Goal: Communication & Community: Answer question/provide support

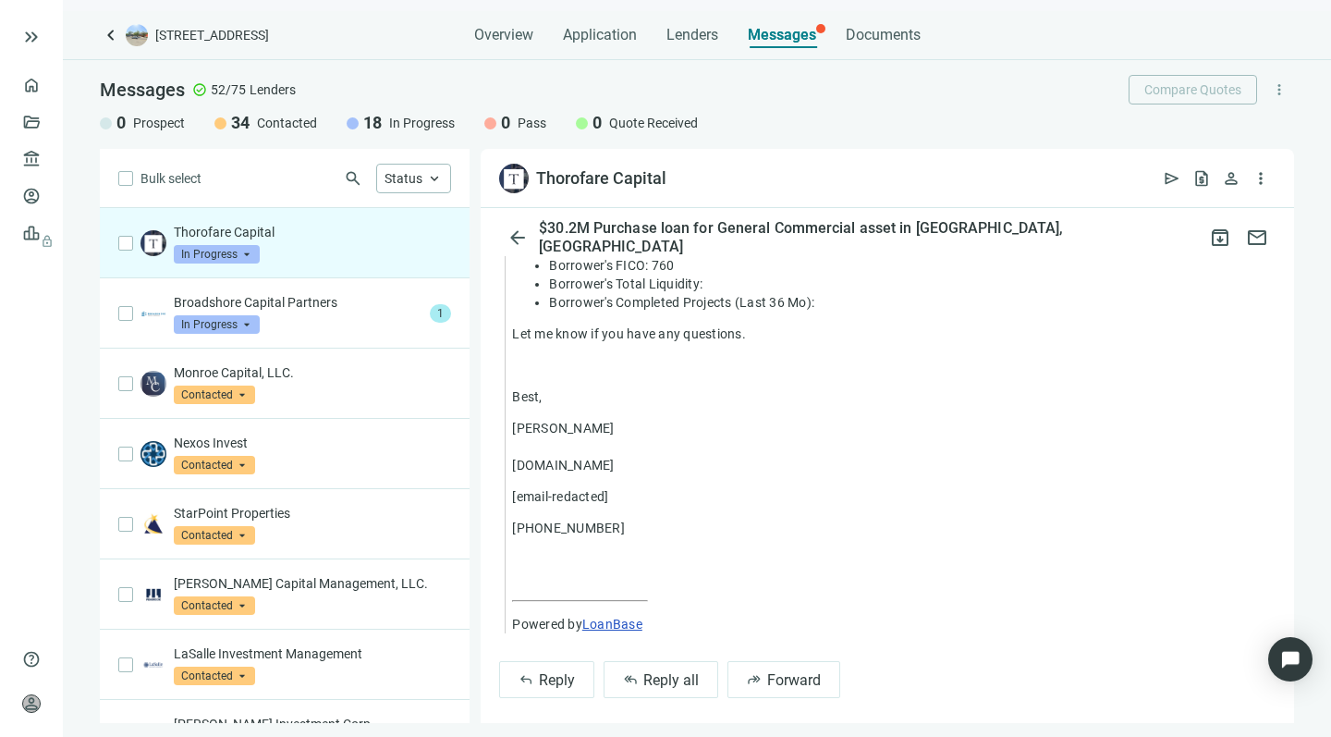
scroll to position [1300, 0]
click at [639, 669] on button "reply_all Reply all" at bounding box center [661, 680] width 115 height 37
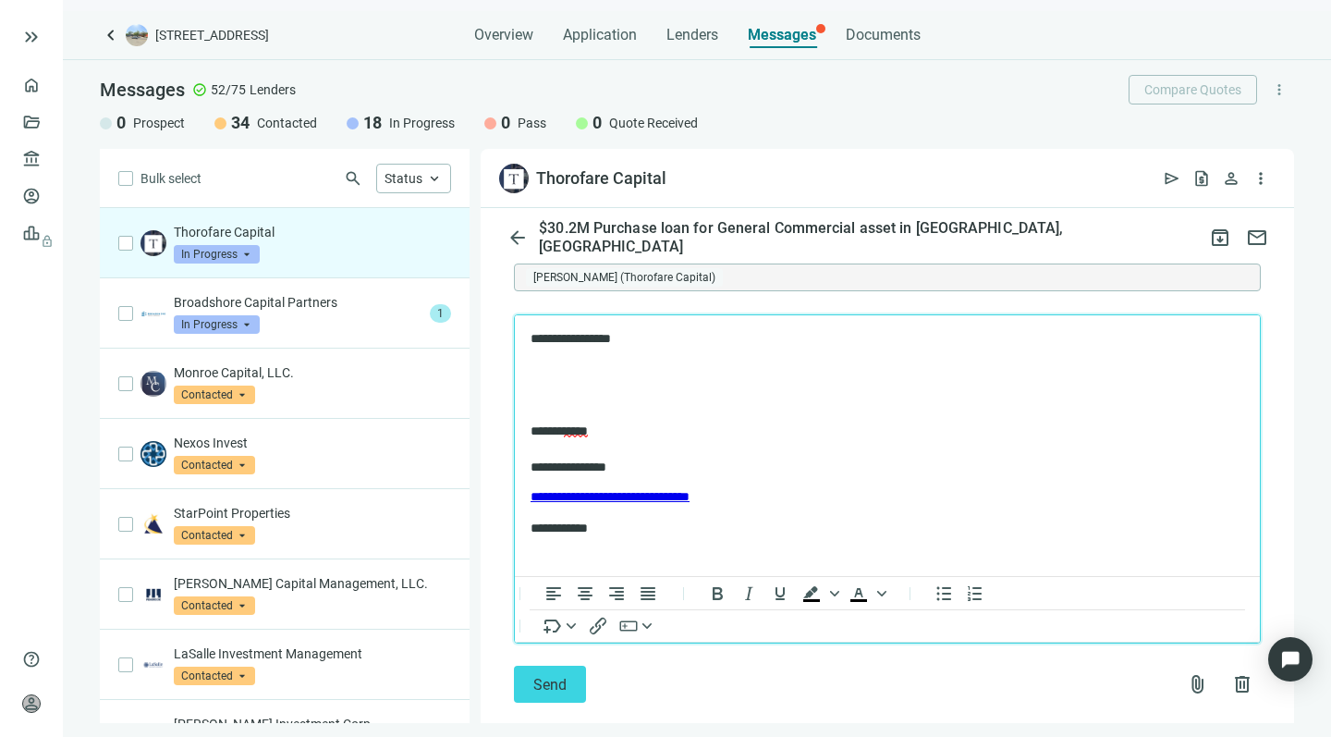
scroll to position [1743, 0]
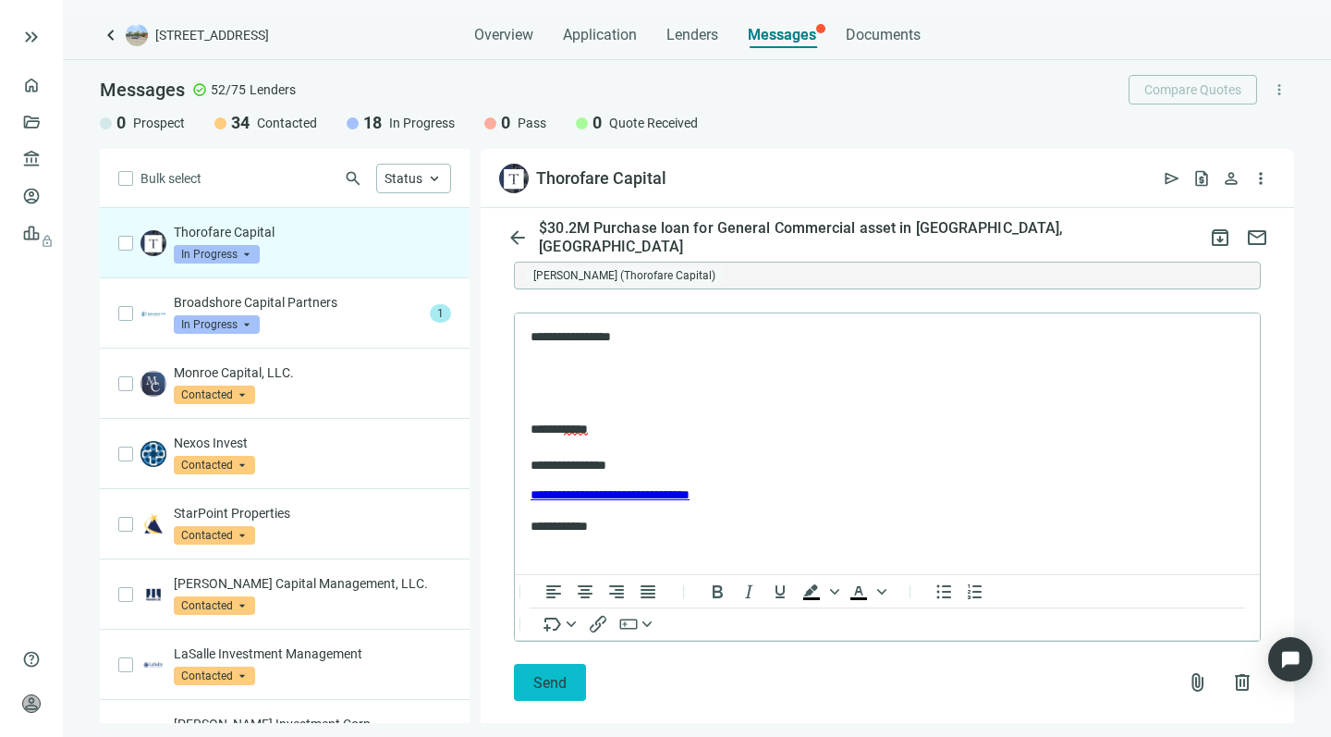
click at [544, 674] on span "Send" at bounding box center [549, 683] width 33 height 18
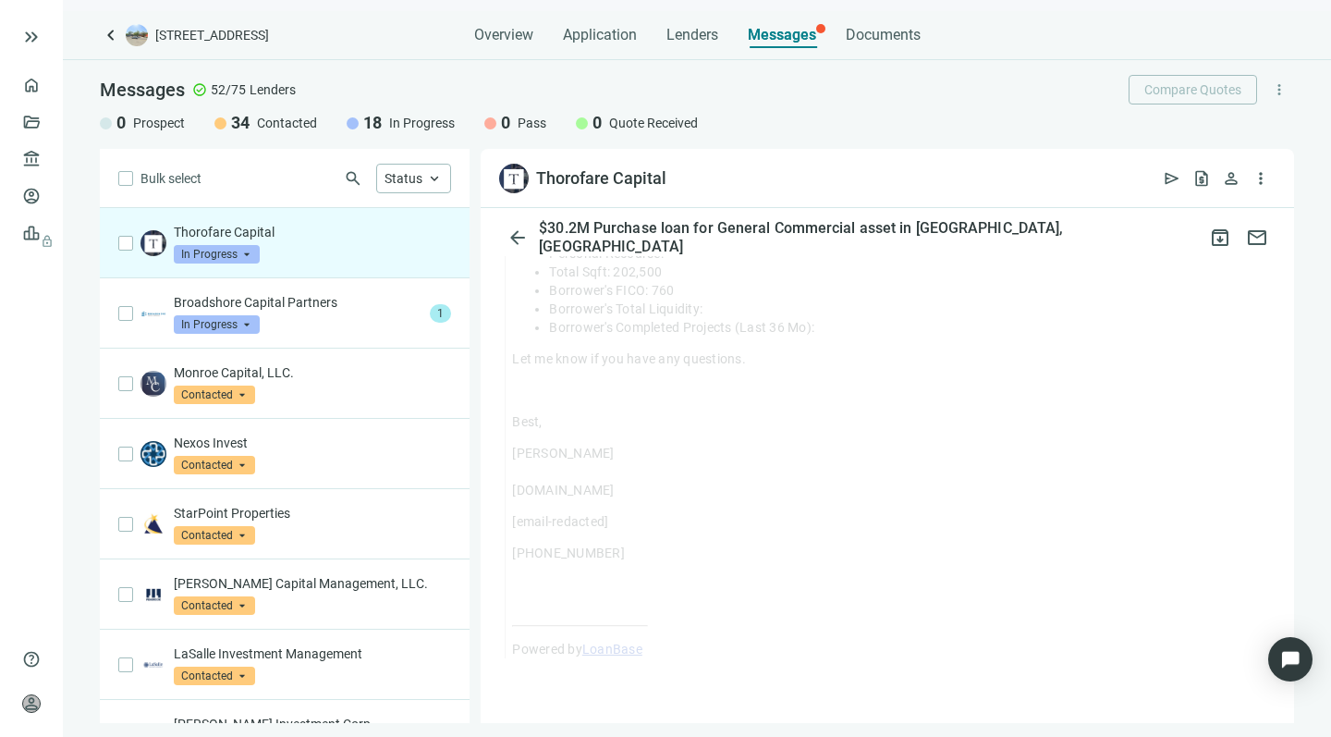
scroll to position [1263, 0]
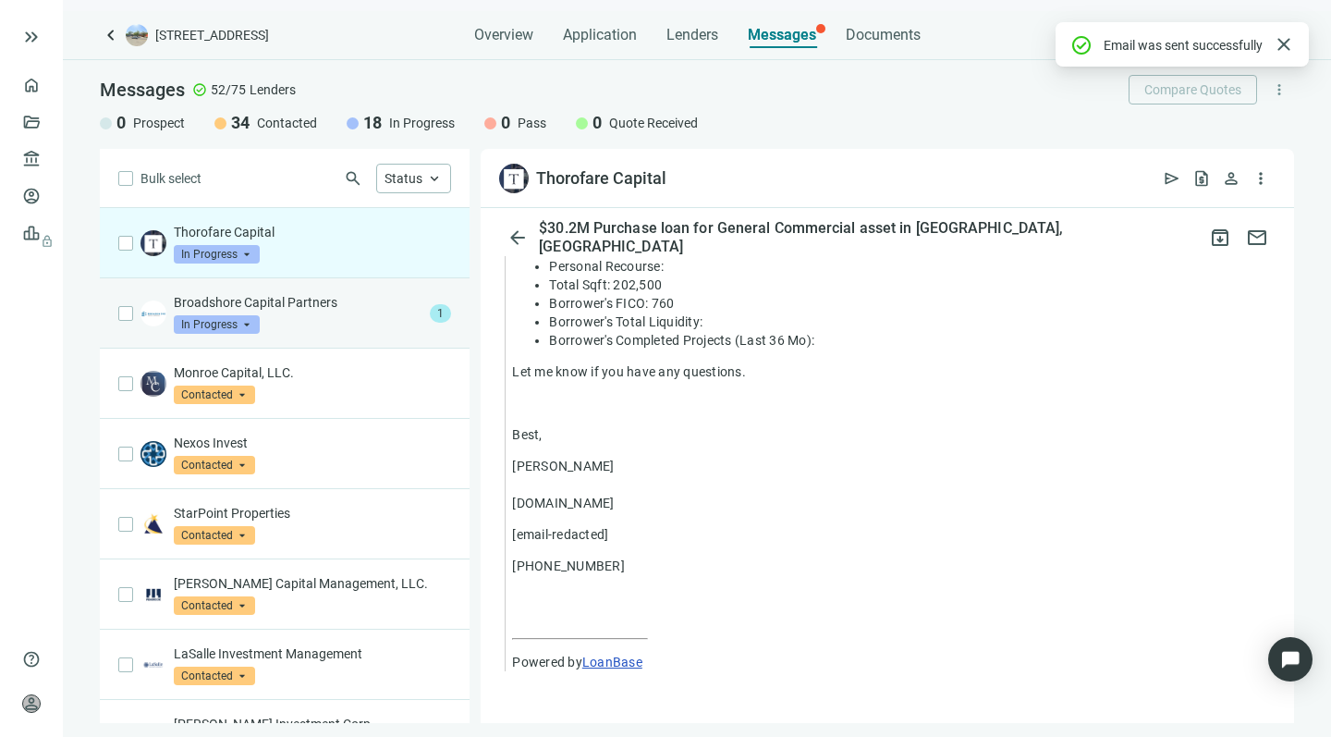
click at [272, 319] on div "Broadshore Capital Partners In Progress arrow_drop_down" at bounding box center [298, 313] width 249 height 41
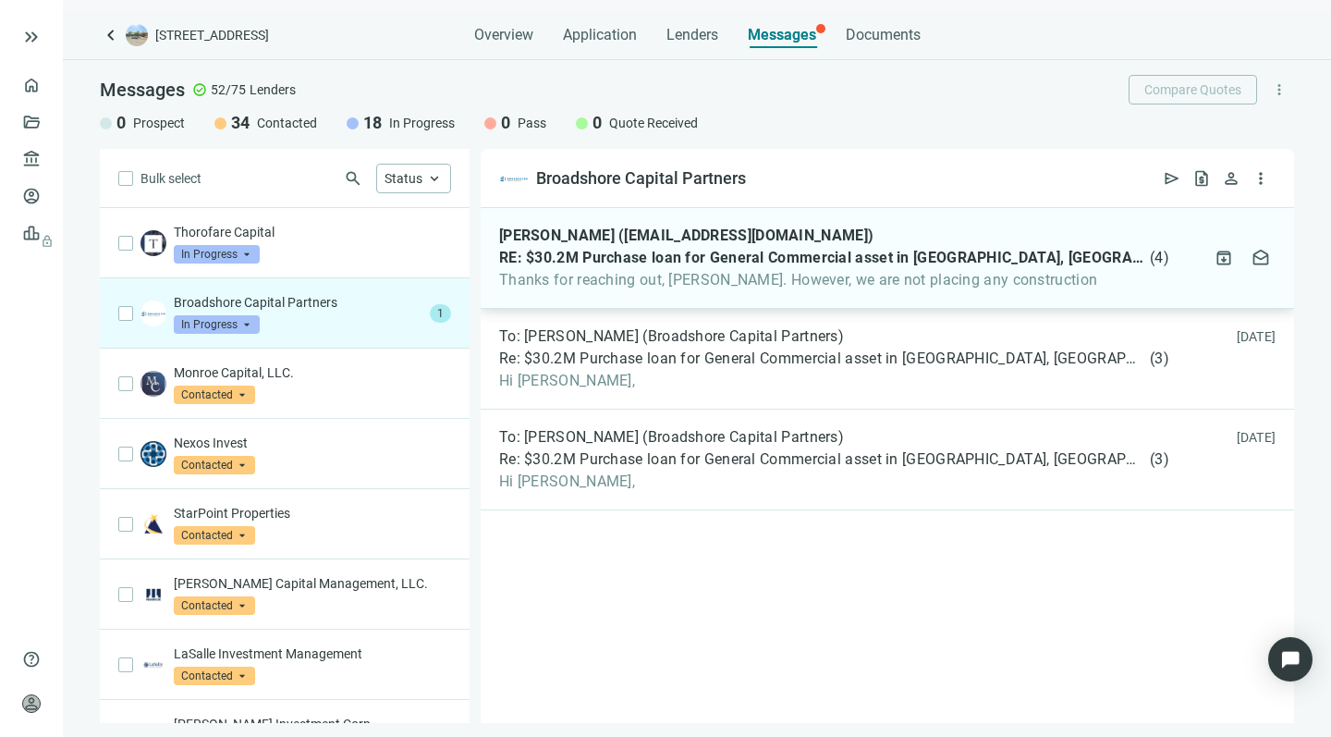
click at [664, 274] on span "Thanks for reaching out, Howard. However, we are not placing any construction" at bounding box center [834, 280] width 670 height 18
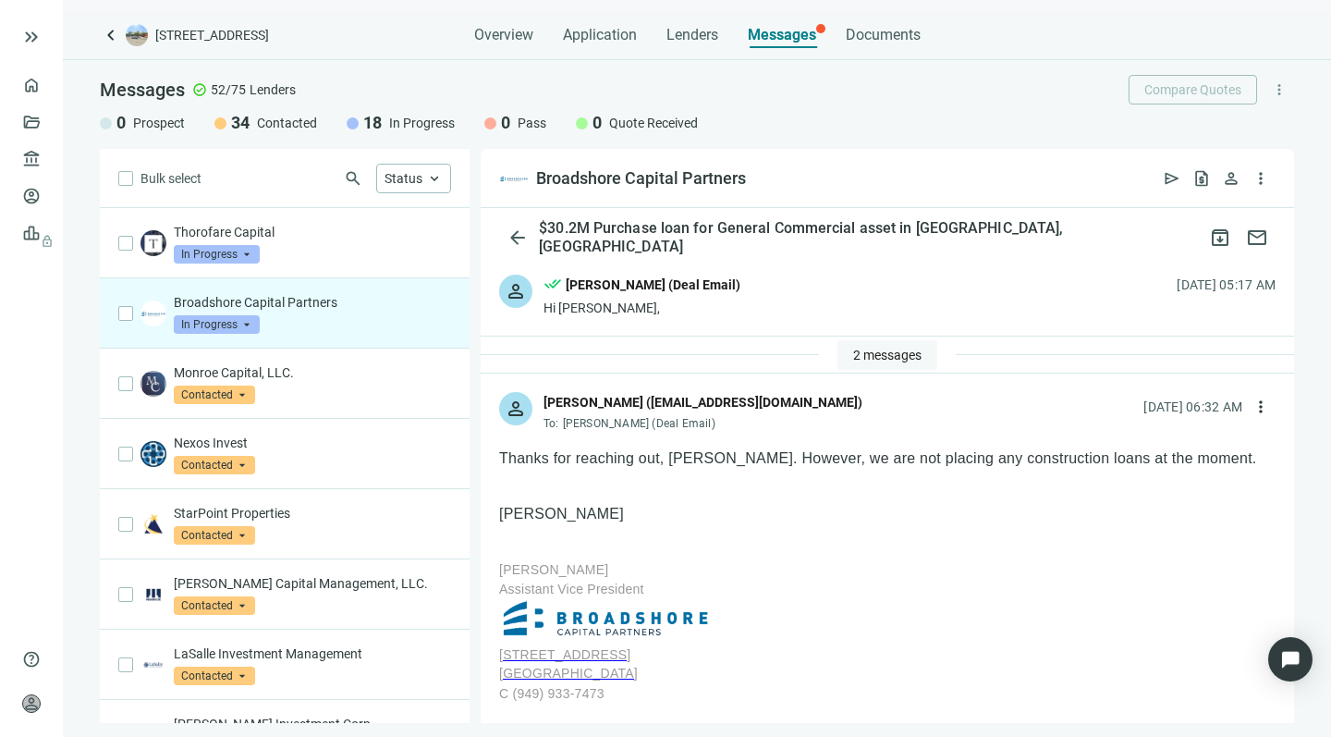
click at [857, 356] on span "2 messages" at bounding box center [887, 355] width 68 height 15
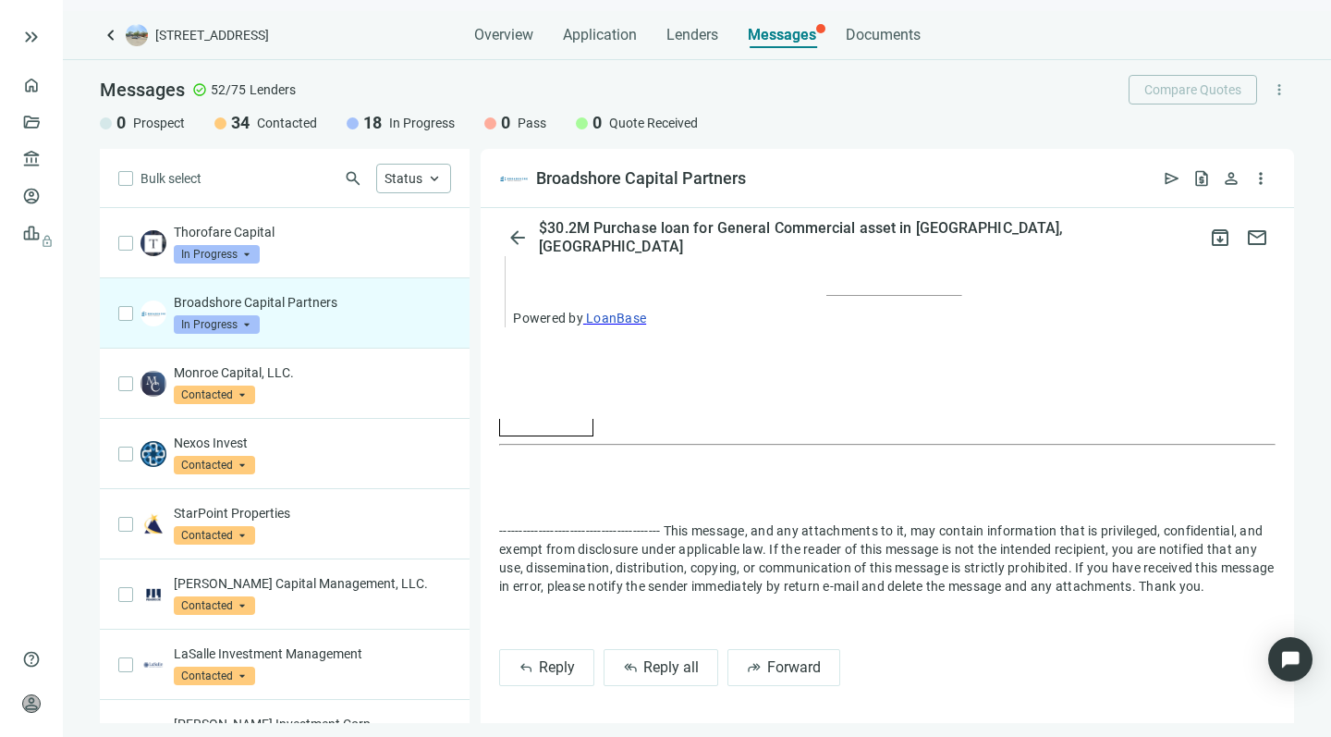
scroll to position [1895, 0]
click at [656, 657] on button "reply_all Reply all" at bounding box center [661, 667] width 115 height 37
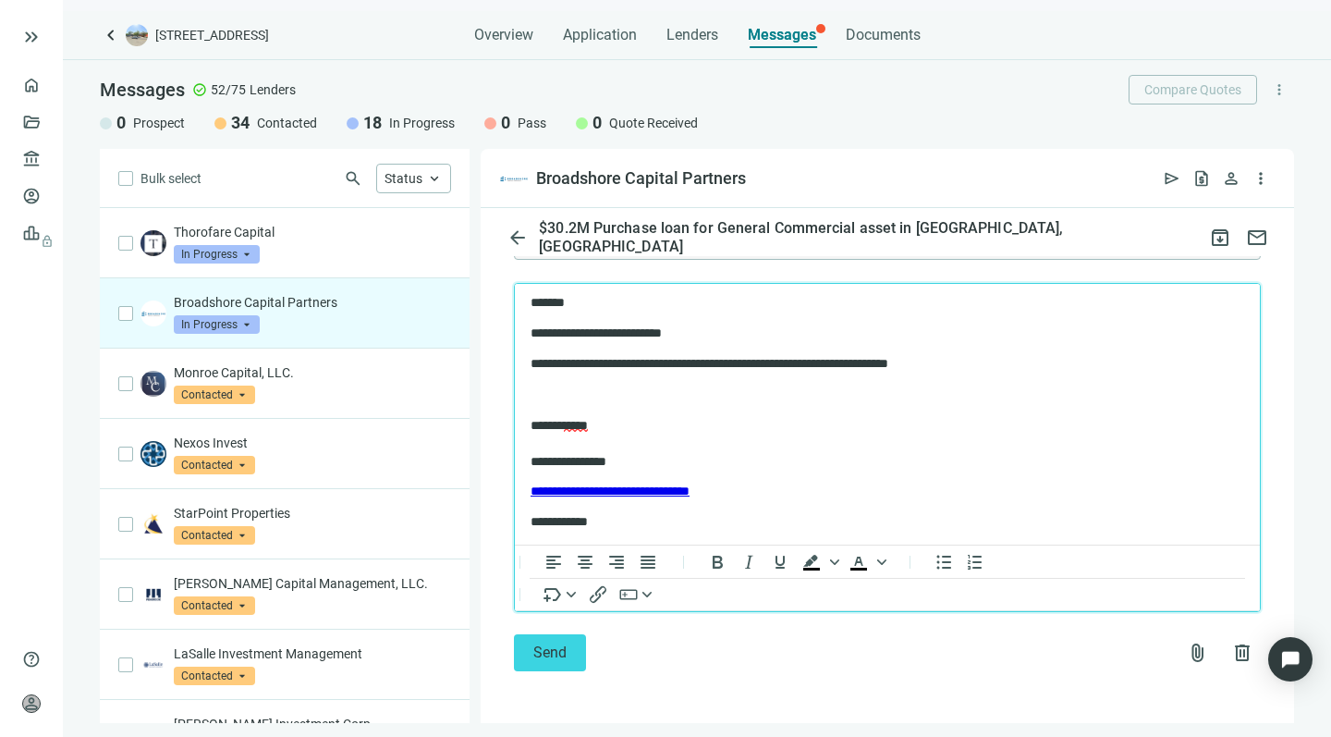
scroll to position [2354, 0]
click at [539, 655] on span "Send" at bounding box center [549, 652] width 33 height 18
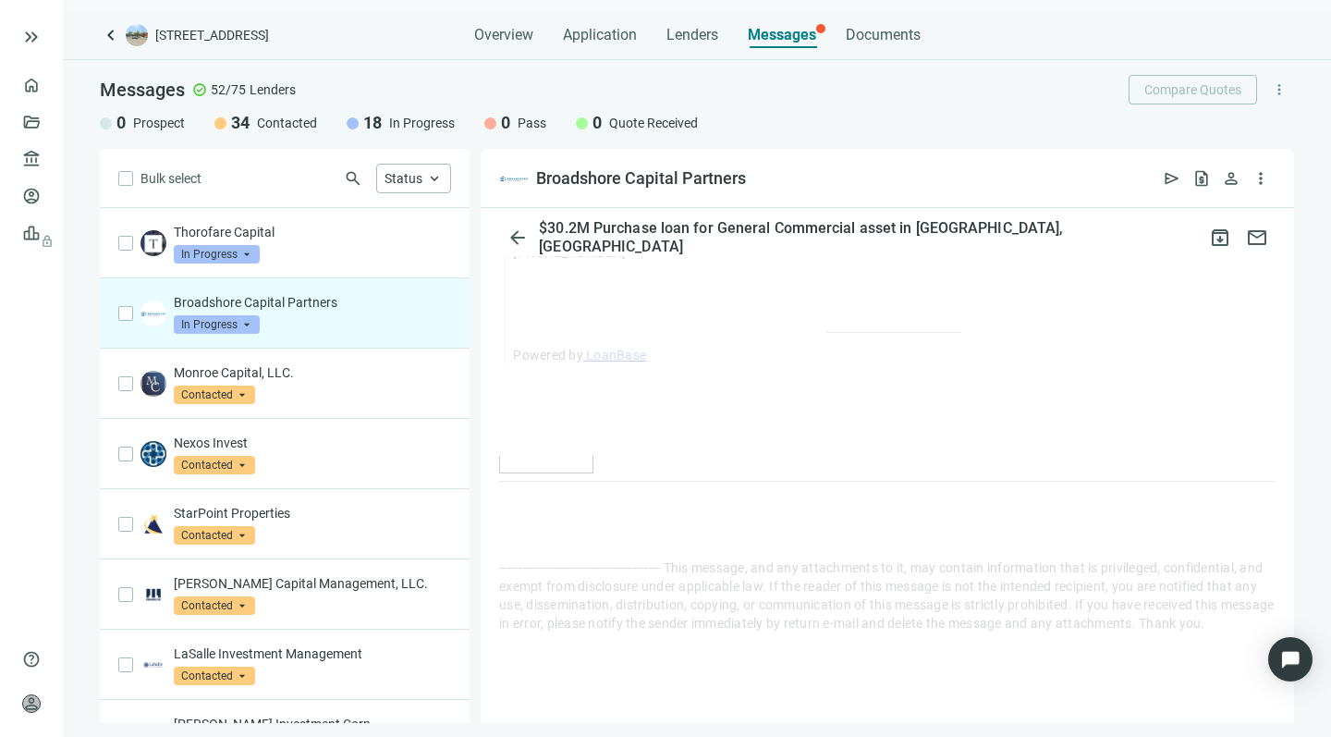
scroll to position [1858, 0]
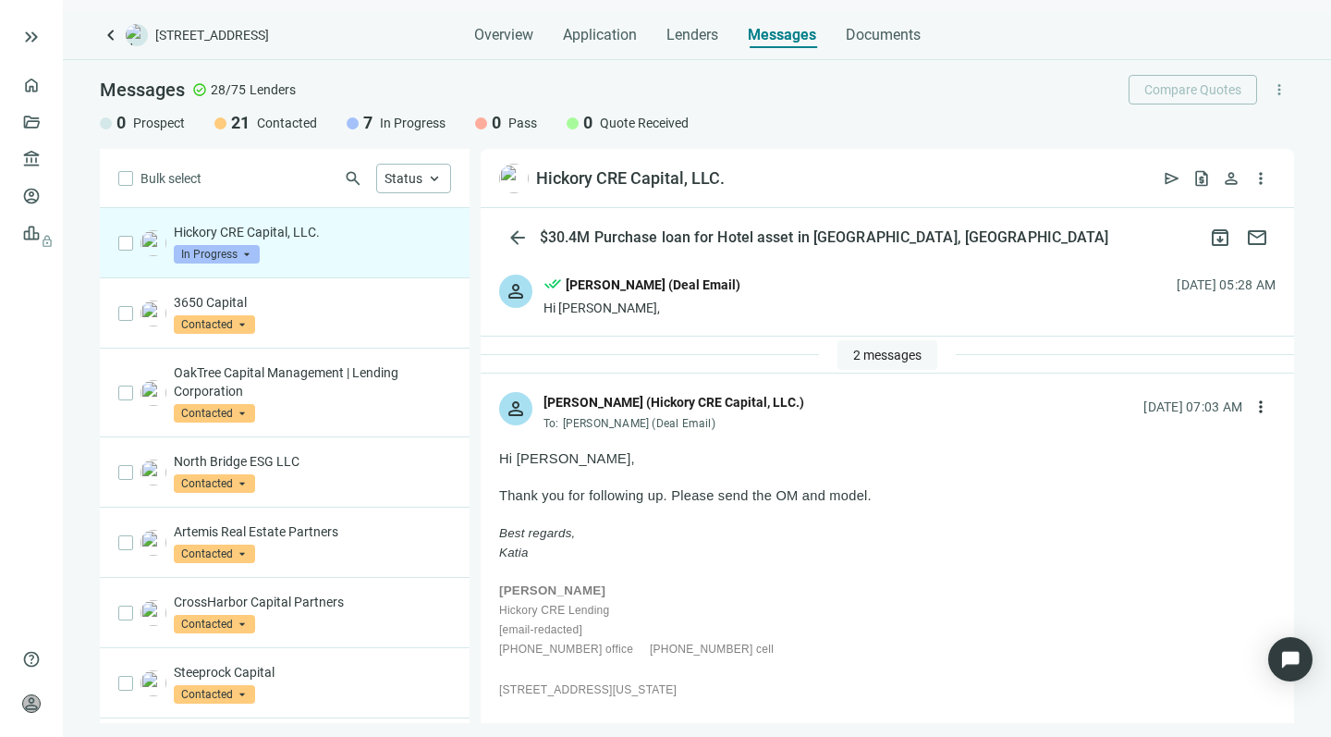
click at [872, 356] on span "2 messages" at bounding box center [887, 355] width 68 height 15
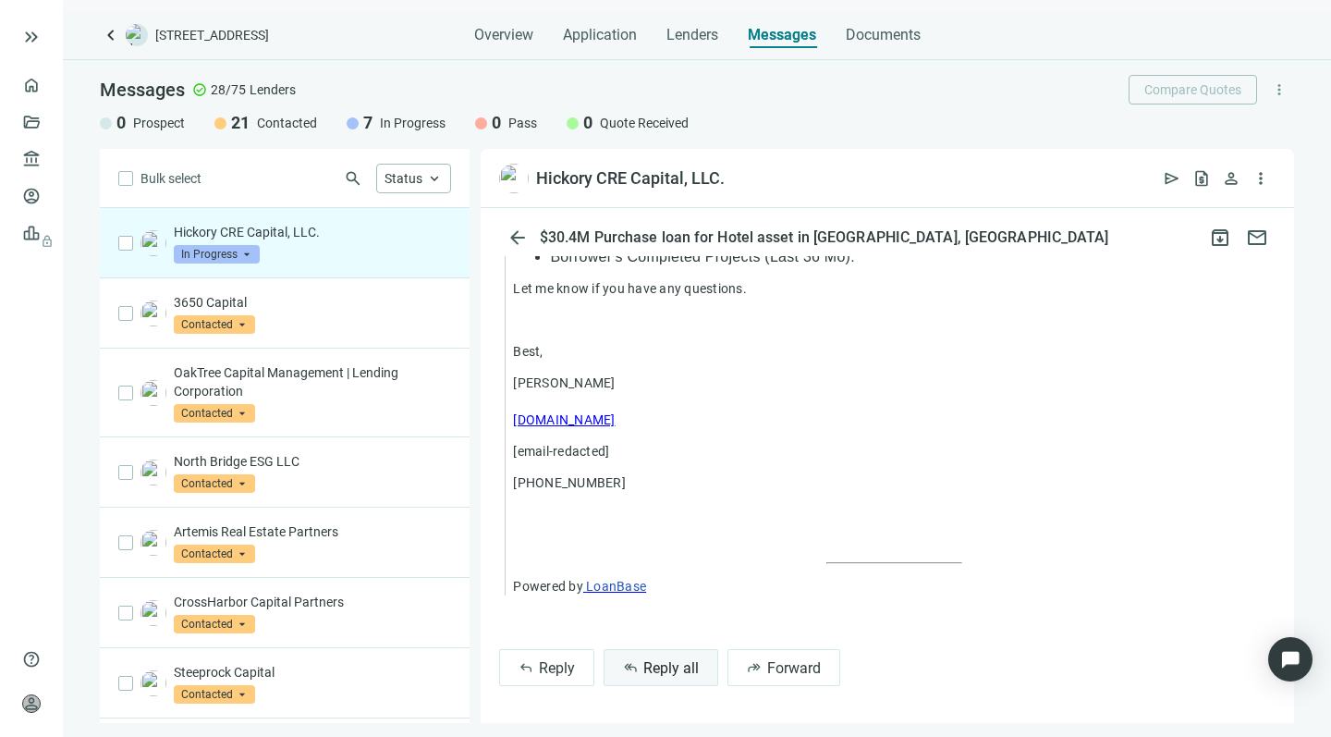
click at [676, 662] on span "Reply all" at bounding box center [670, 668] width 55 height 18
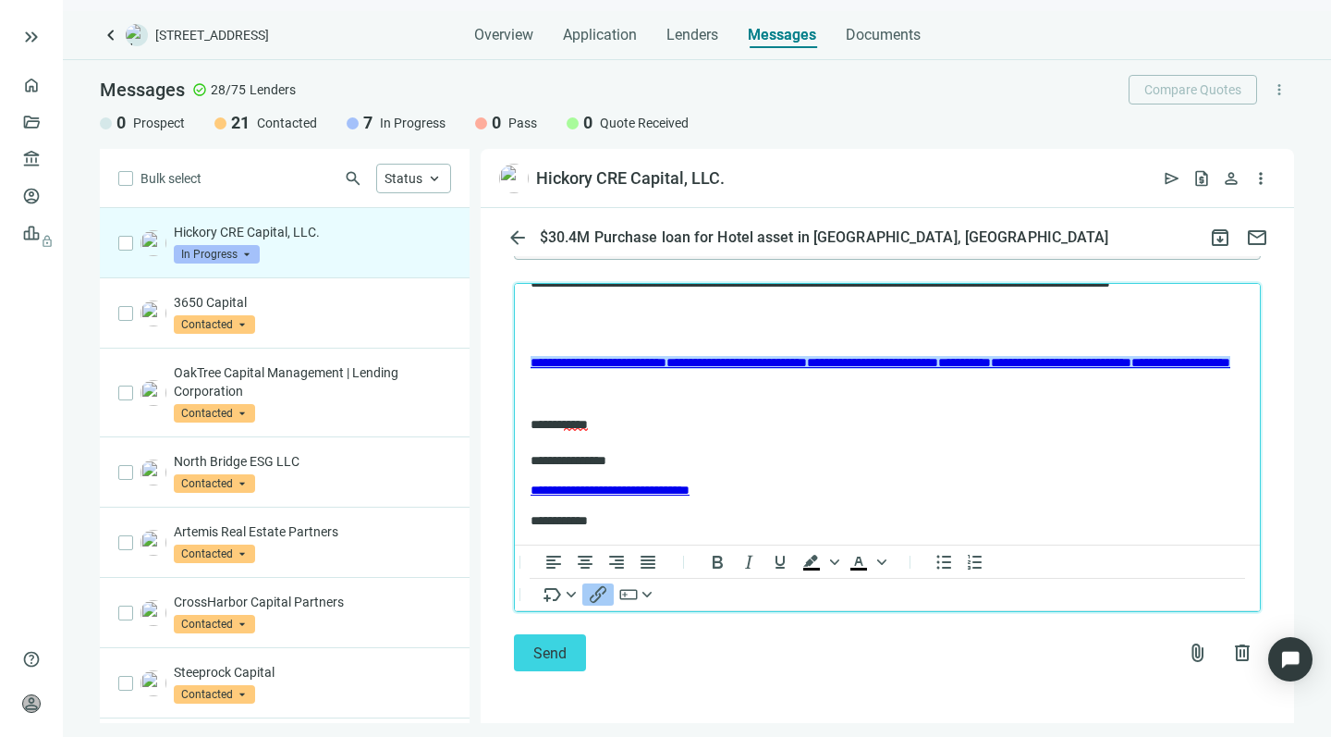
scroll to position [2118, 0]
click at [1187, 653] on span "attach_file" at bounding box center [1198, 652] width 22 height 22
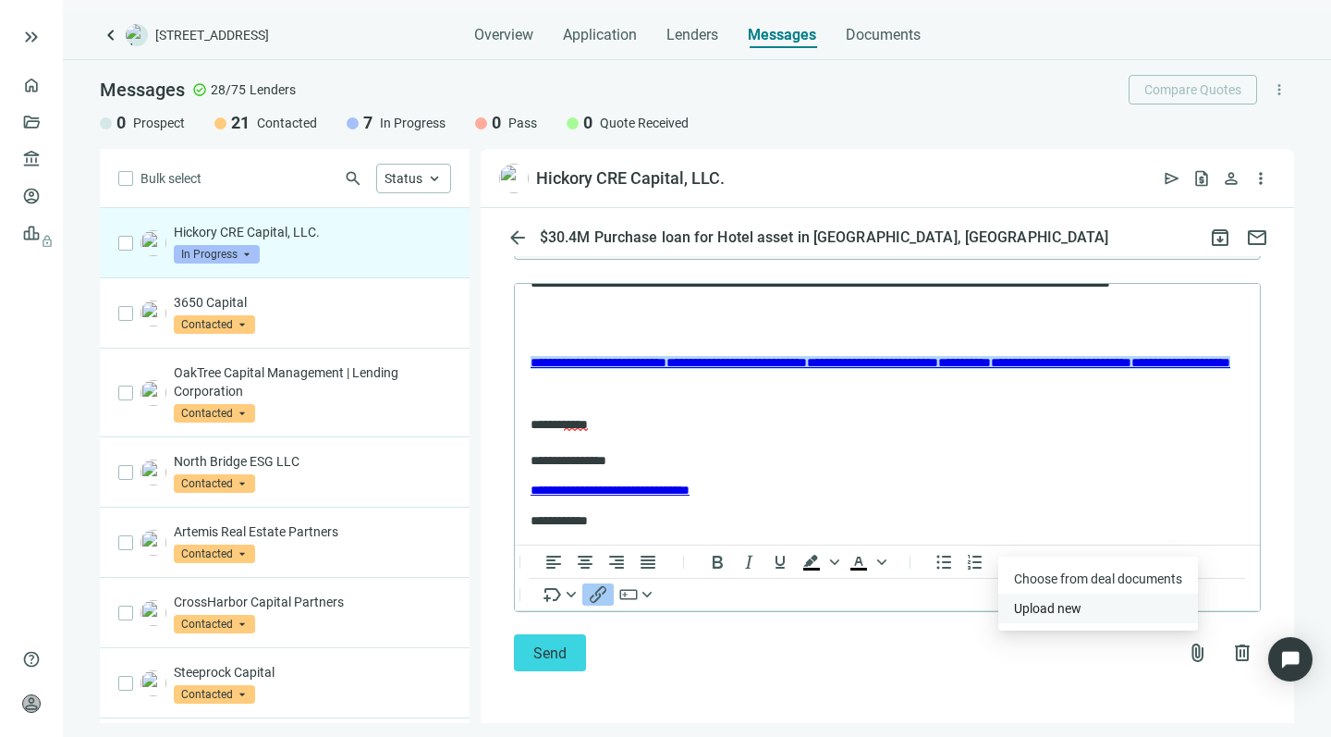
click at [1042, 610] on span "Upload new" at bounding box center [1047, 608] width 67 height 15
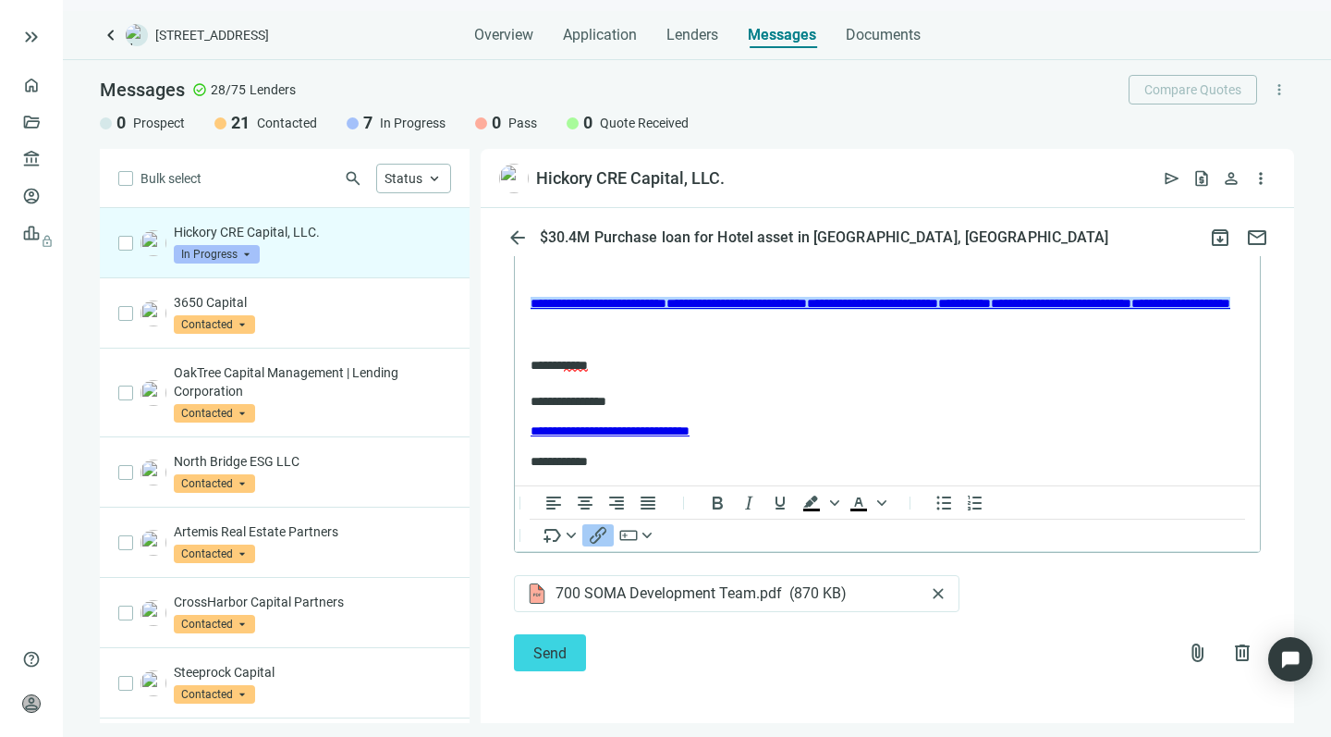
scroll to position [2177, 0]
click at [1187, 652] on span "attach_file" at bounding box center [1198, 652] width 22 height 22
click at [1030, 608] on span "Upload new" at bounding box center [1047, 608] width 67 height 15
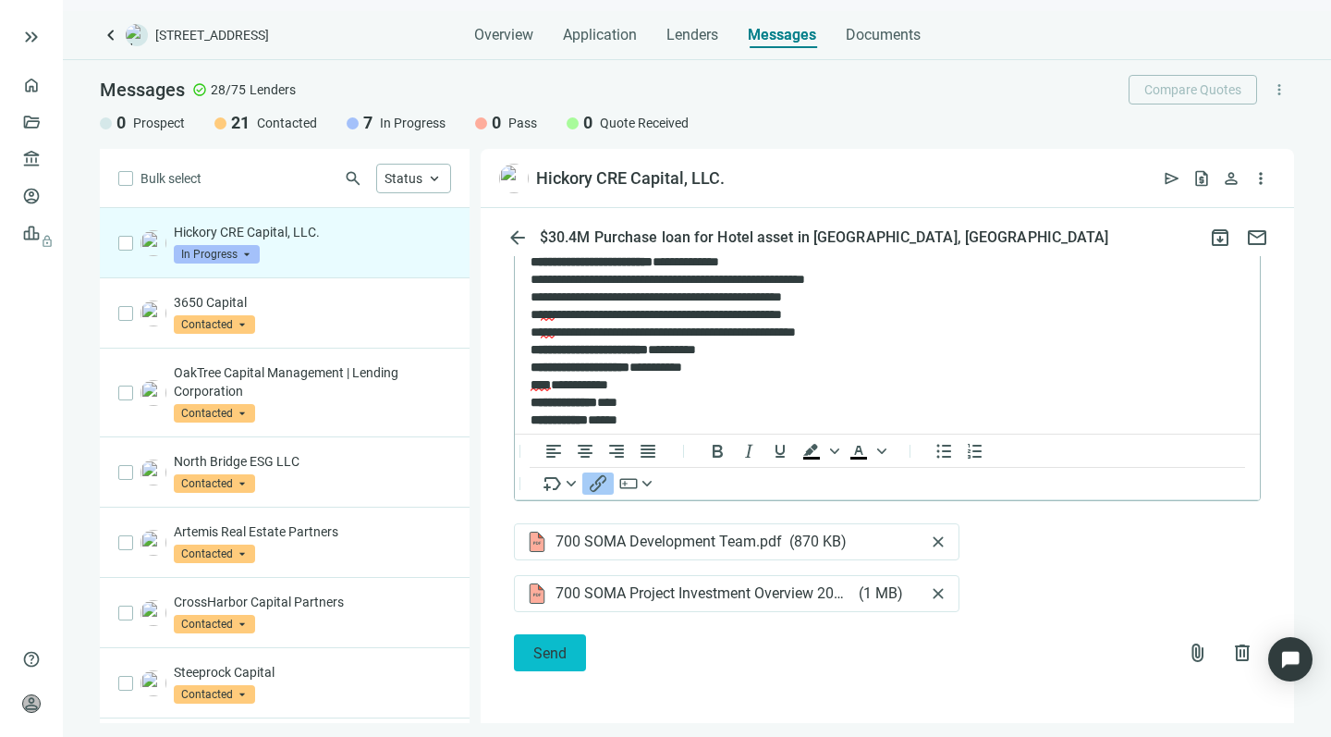
scroll to position [2229, 0]
click at [551, 647] on span "Send" at bounding box center [549, 653] width 33 height 18
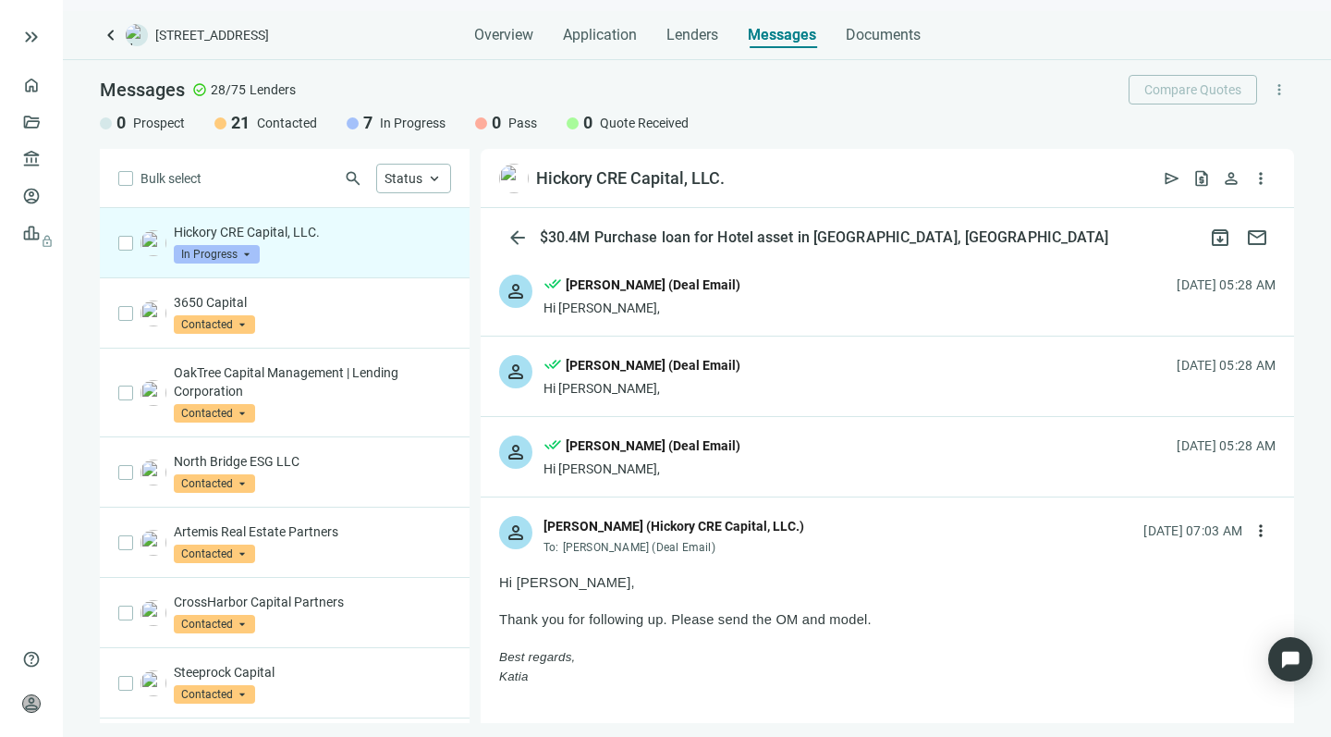
scroll to position [0, 0]
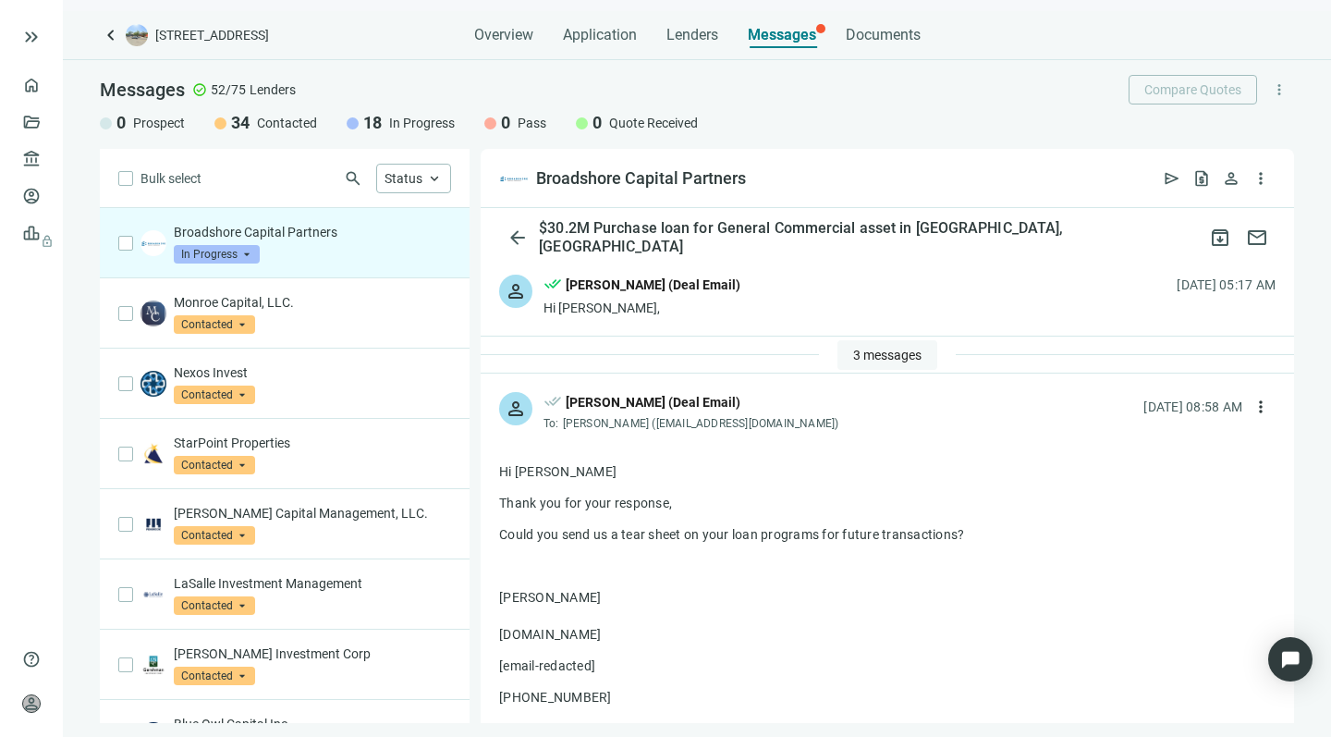
click at [867, 359] on span "3 messages" at bounding box center [887, 355] width 68 height 15
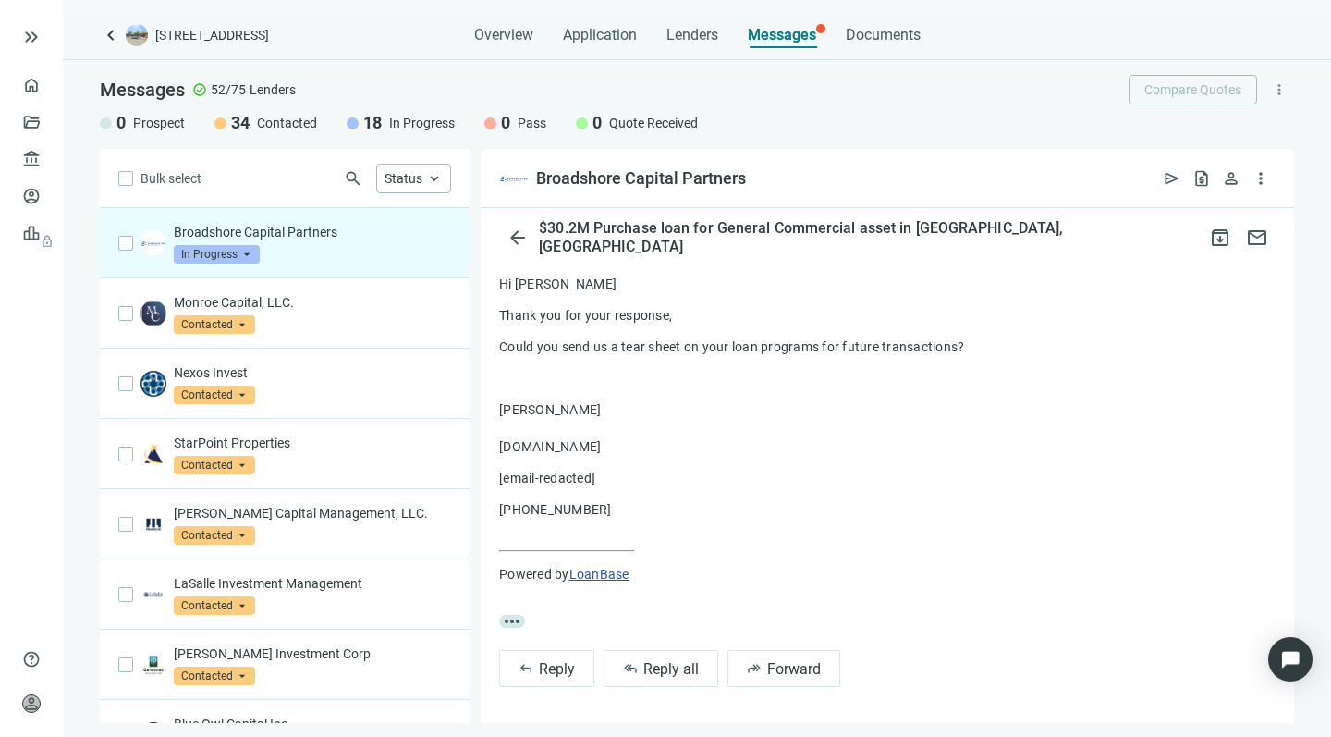
scroll to position [386, 0]
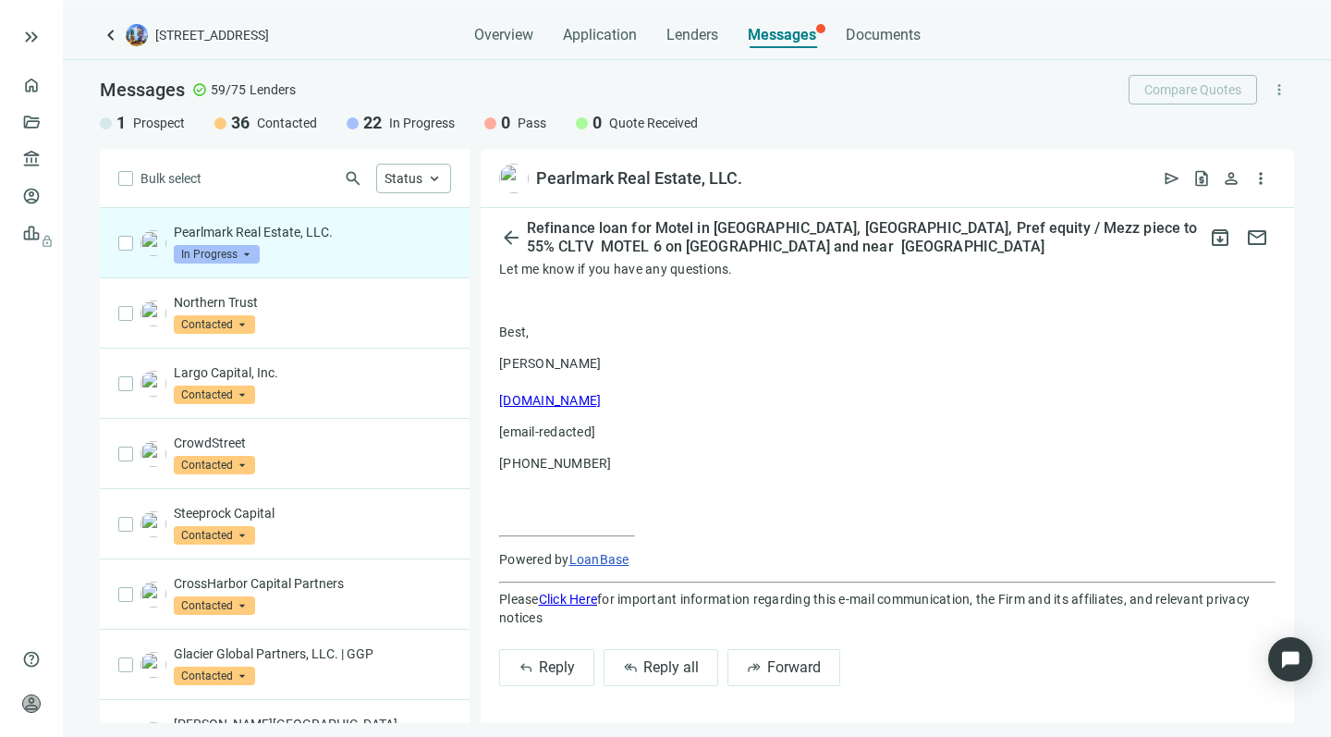
scroll to position [1438, 0]
click at [654, 655] on button "reply_all Reply all" at bounding box center [661, 667] width 115 height 37
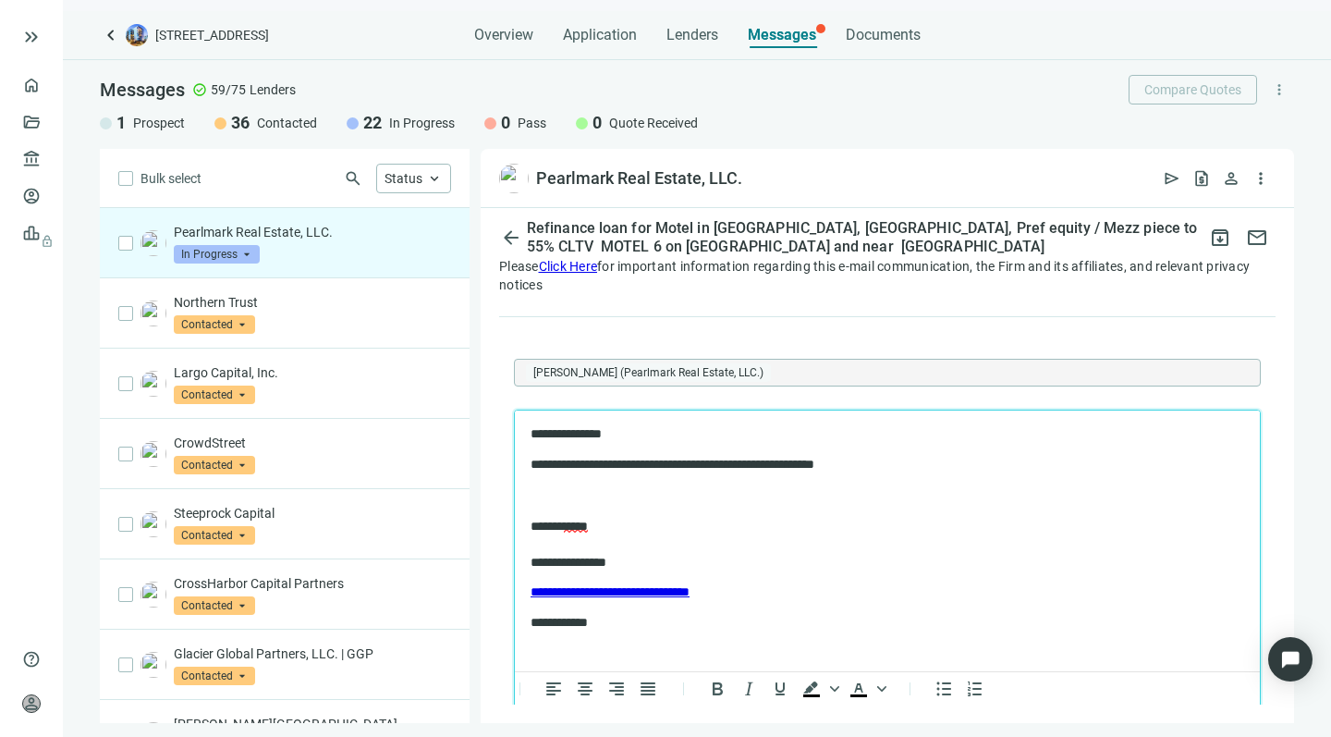
scroll to position [1748, 0]
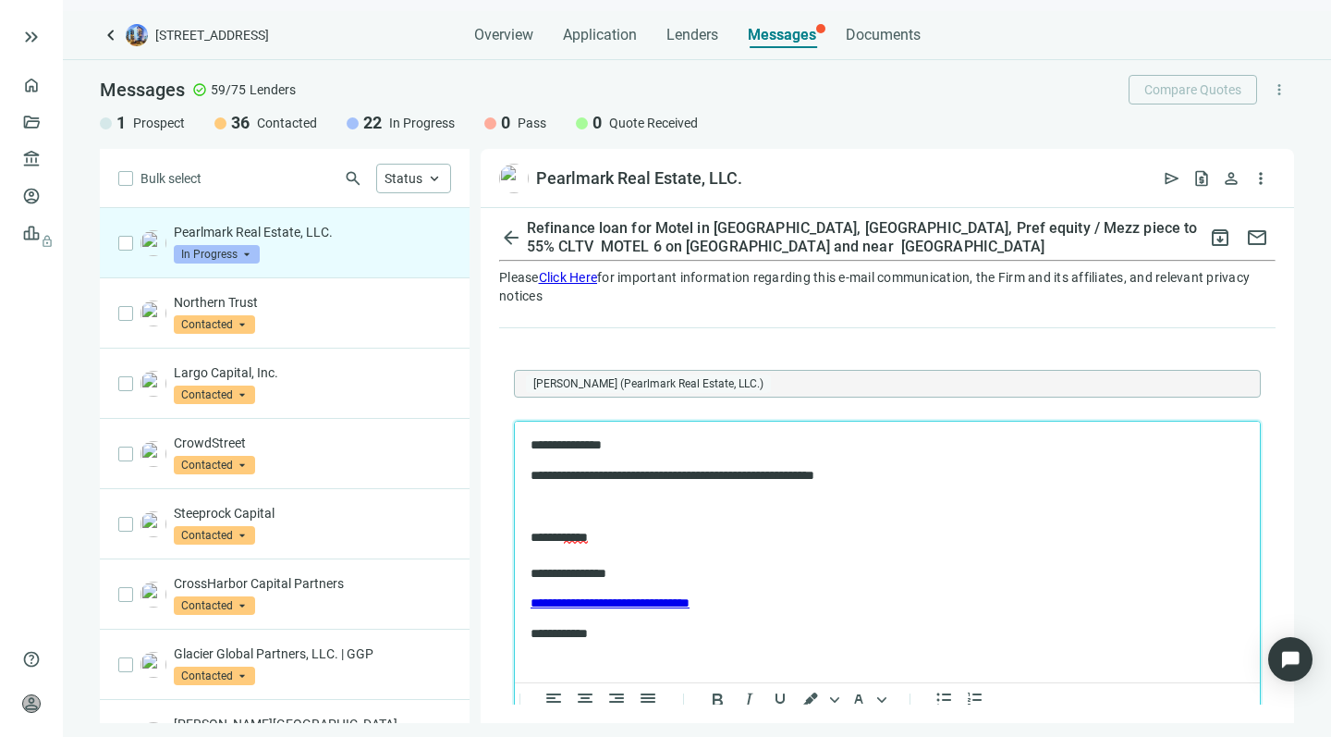
click at [675, 475] on p "**********" at bounding box center [878, 475] width 695 height 18
click at [720, 472] on p "**********" at bounding box center [878, 475] width 695 height 18
click at [828, 472] on p "**********" at bounding box center [878, 475] width 695 height 18
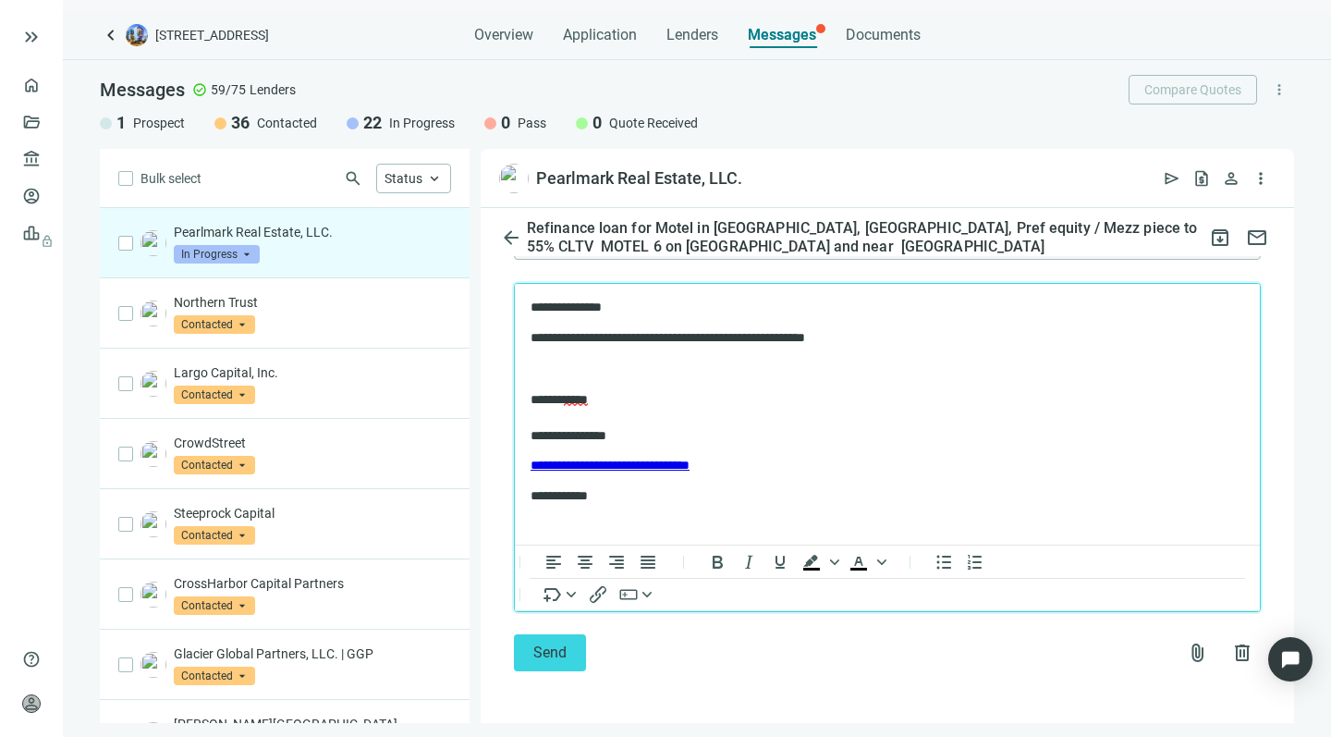
scroll to position [1897, 0]
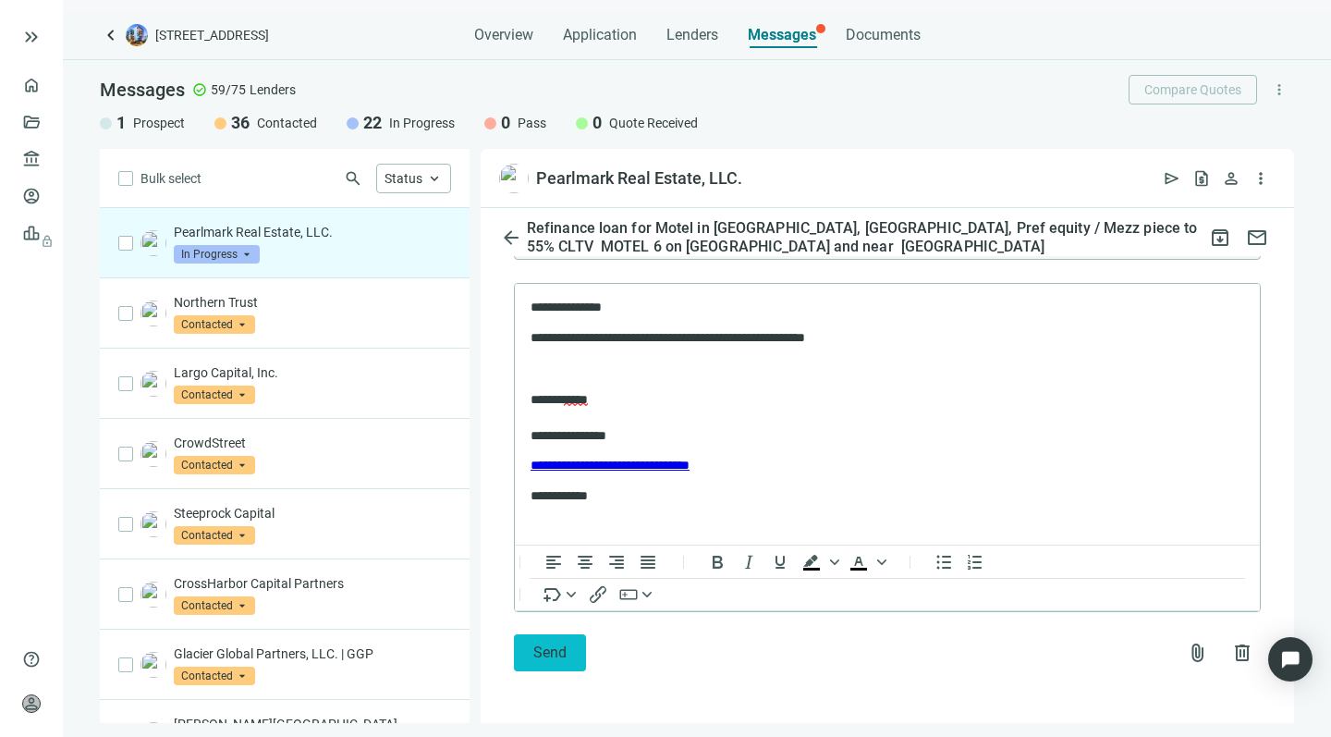
click at [540, 659] on span "Send" at bounding box center [549, 652] width 33 height 18
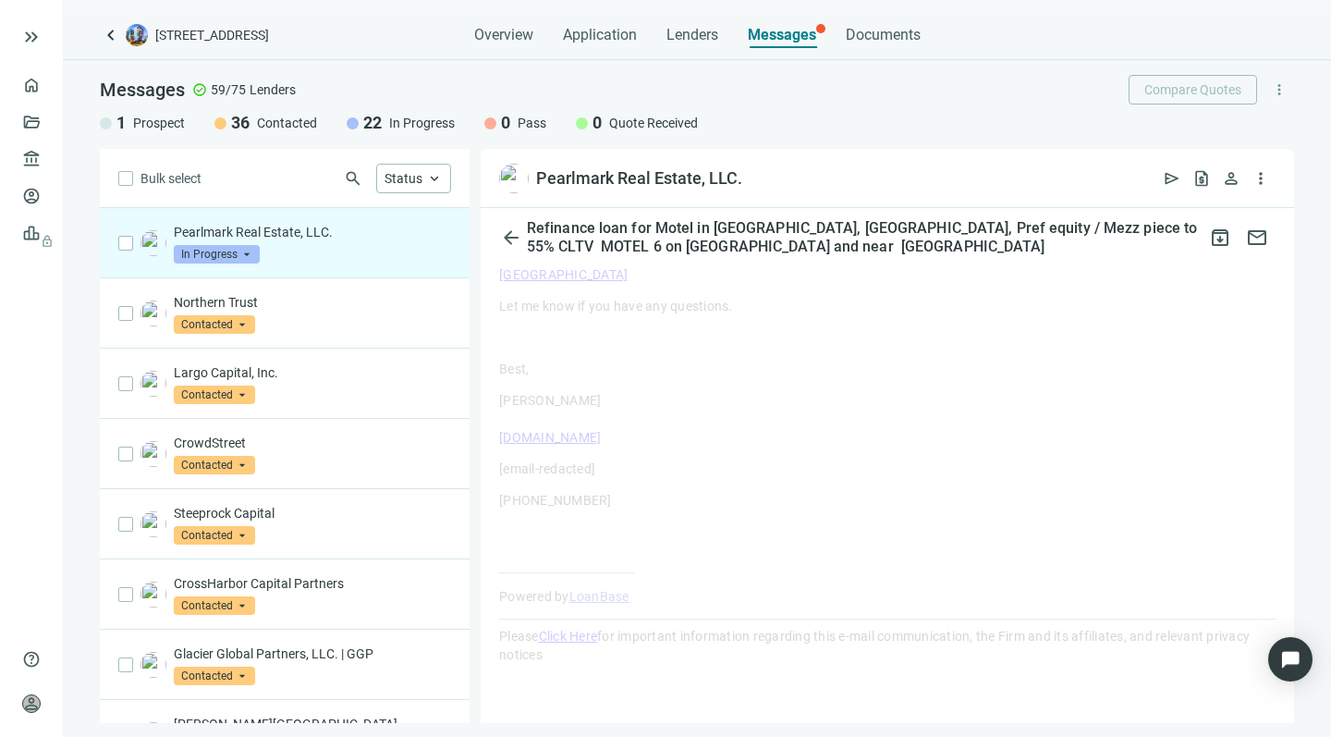
scroll to position [1401, 0]
